Goal: Information Seeking & Learning: Learn about a topic

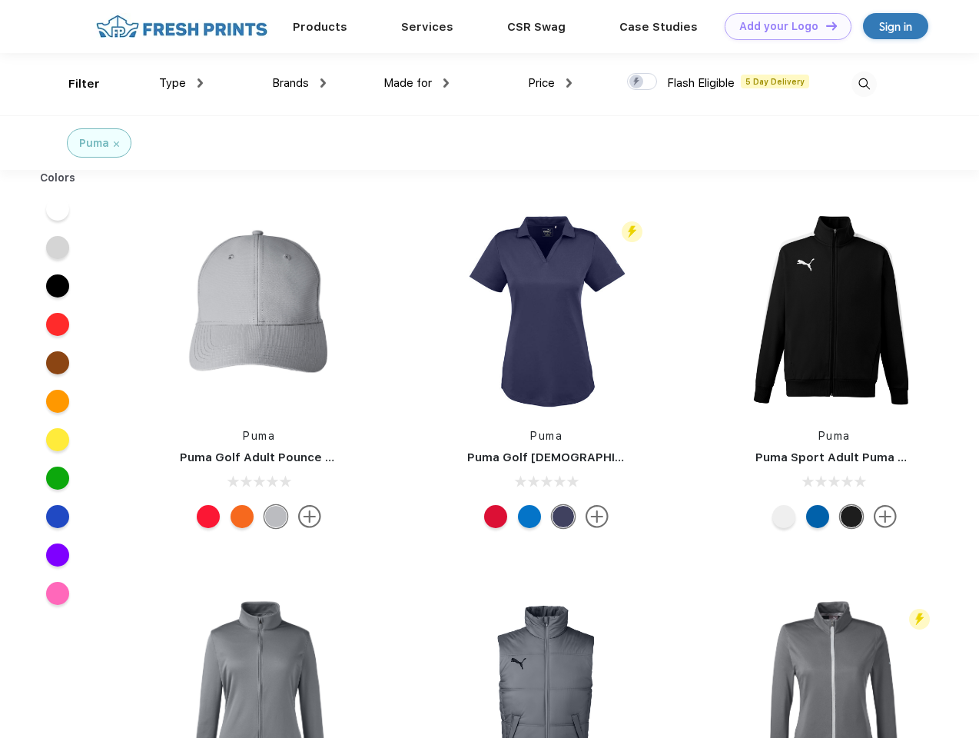
scroll to position [1, 0]
click at [783, 26] on link "Add your Logo Design Tool" at bounding box center [788, 26] width 127 height 27
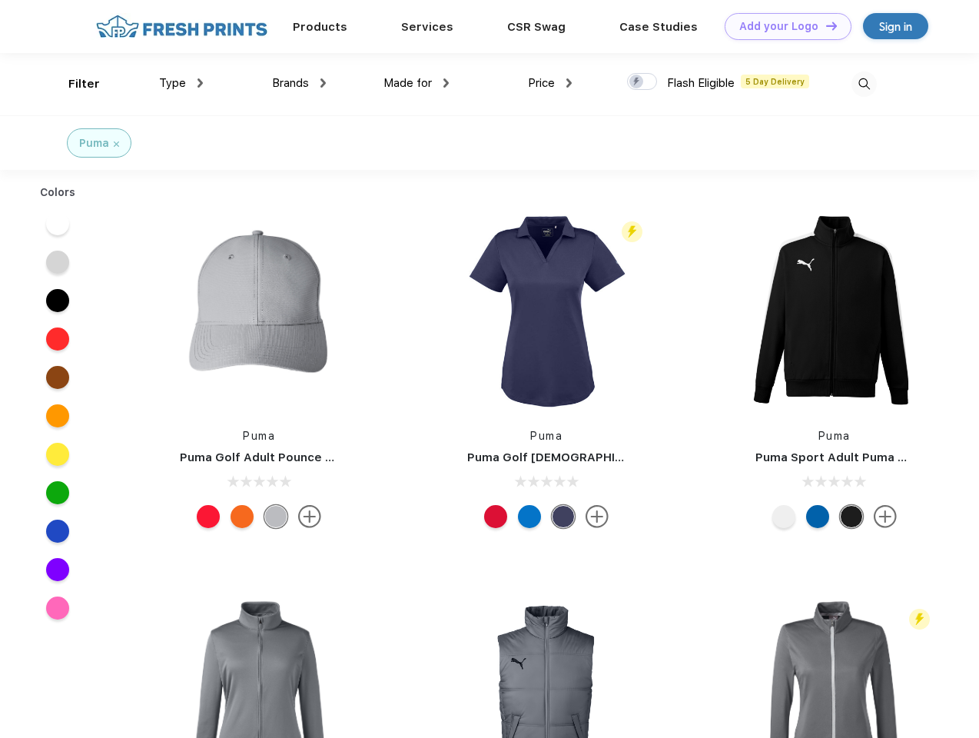
click at [0, 0] on div "Design Tool" at bounding box center [0, 0] width 0 height 0
click at [825, 25] on link "Add your Logo Design Tool" at bounding box center [788, 26] width 127 height 27
click at [74, 84] on div "Filter" at bounding box center [84, 84] width 32 height 18
click at [181, 83] on span "Type" at bounding box center [172, 83] width 27 height 14
click at [299, 83] on span "Brands" at bounding box center [290, 83] width 37 height 14
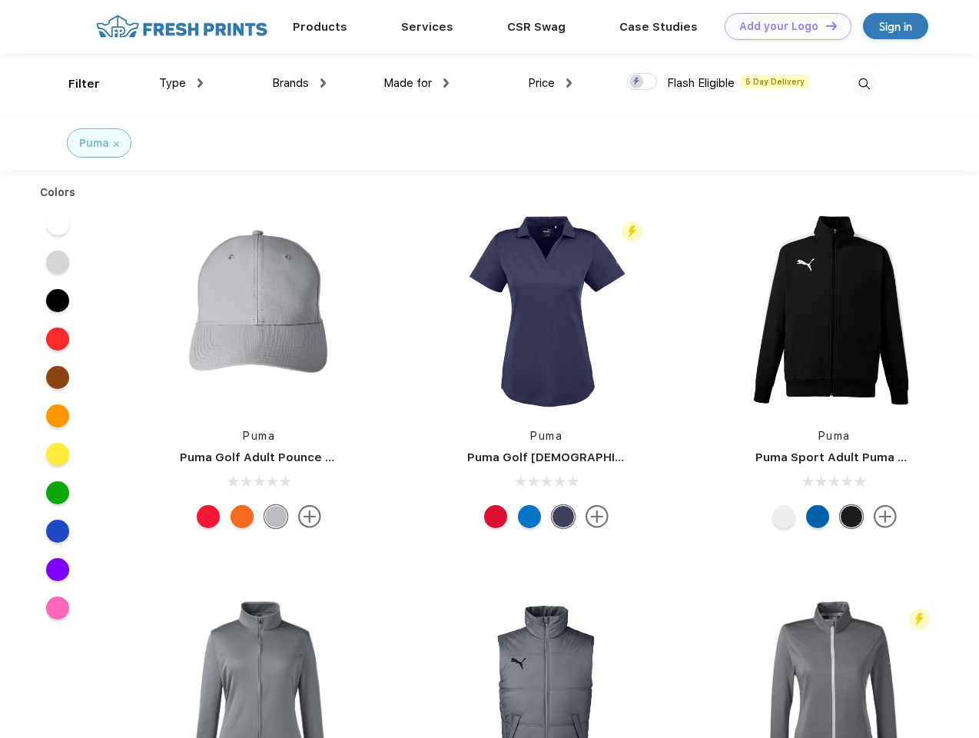
click at [417, 83] on span "Made for" at bounding box center [408, 83] width 48 height 14
click at [550, 83] on span "Price" at bounding box center [541, 83] width 27 height 14
click at [643, 82] on div at bounding box center [642, 81] width 30 height 17
click at [637, 82] on input "checkbox" at bounding box center [632, 77] width 10 height 10
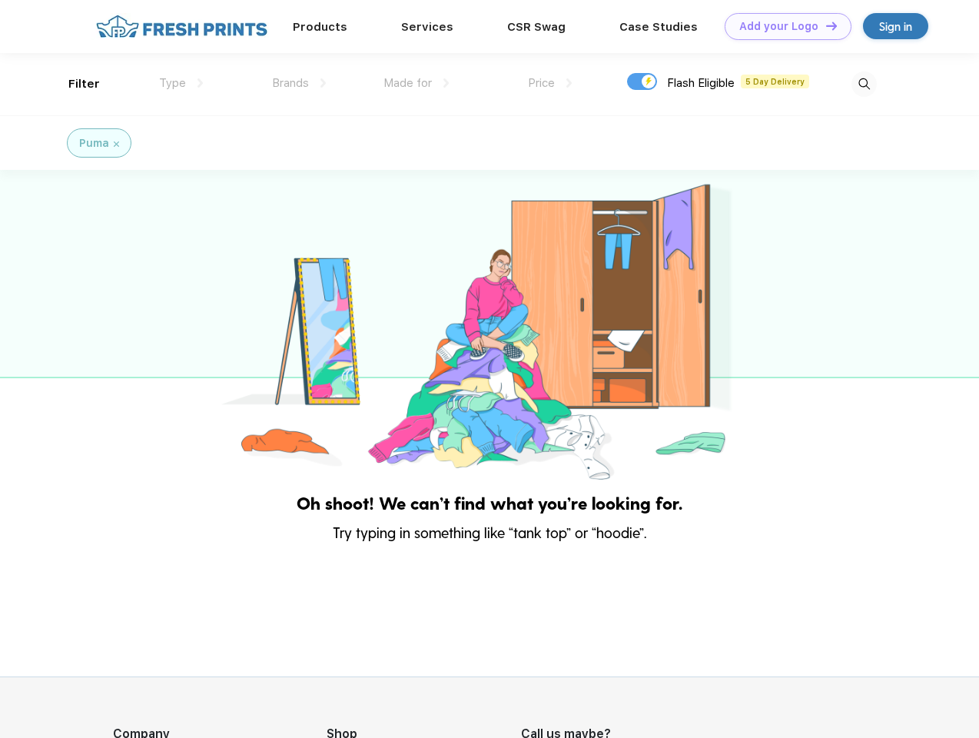
click at [864, 84] on img at bounding box center [864, 83] width 25 height 25
